Goal: Task Accomplishment & Management: Use online tool/utility

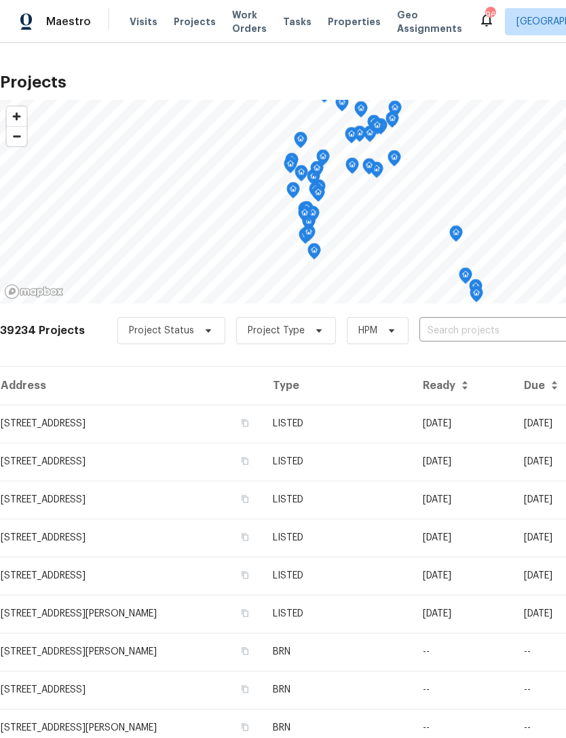
click at [446, 331] on input "text" at bounding box center [496, 330] width 155 height 21
type input "561 ne"
click at [484, 366] on li "[STREET_ADDRESS]" at bounding box center [462, 361] width 197 height 22
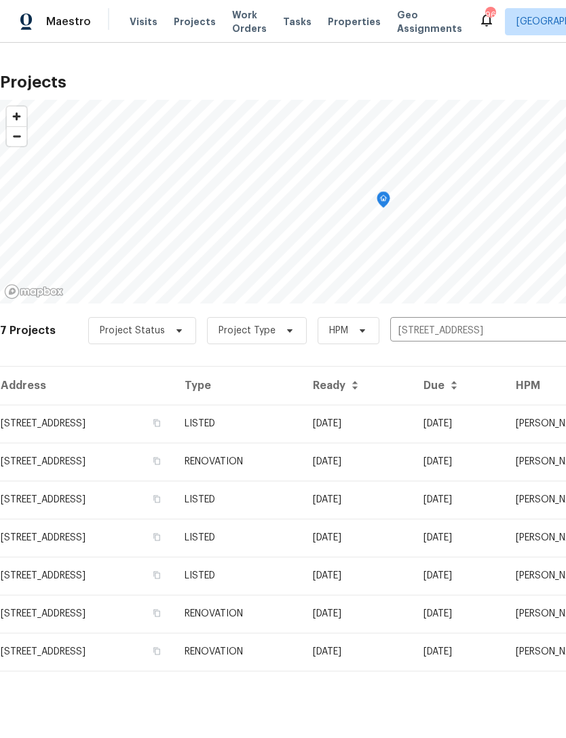
click at [302, 424] on td "LISTED" at bounding box center [238, 423] width 128 height 38
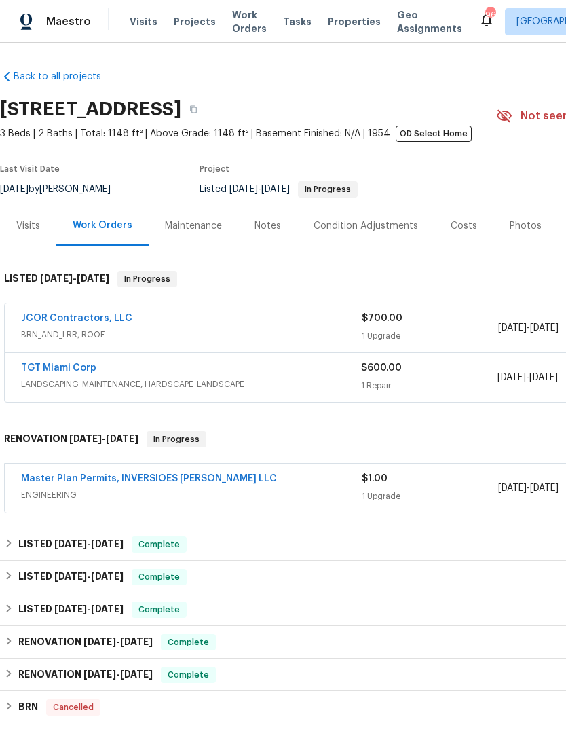
click at [91, 477] on link "Master Plan Permits, INVERSIOES [PERSON_NAME] LLC" at bounding box center [149, 478] width 256 height 9
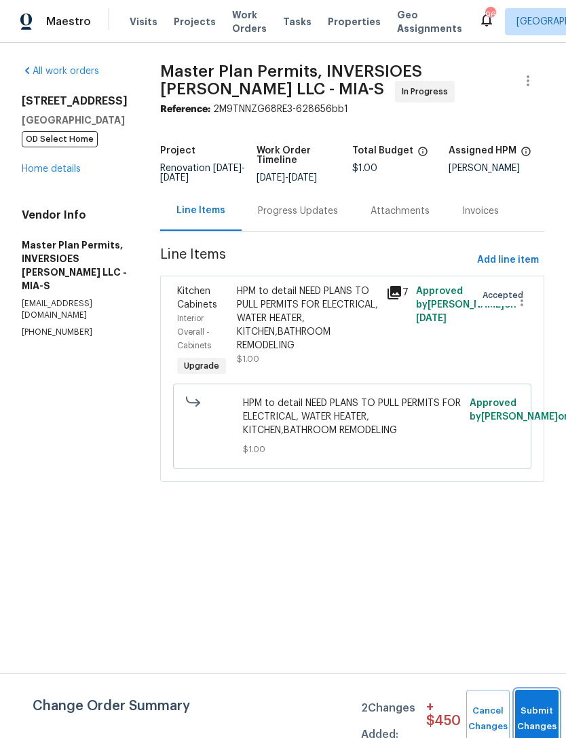
click at [535, 708] on button "Submit Changes" at bounding box center [536, 718] width 43 height 58
